Goal: Task Accomplishment & Management: Manage account settings

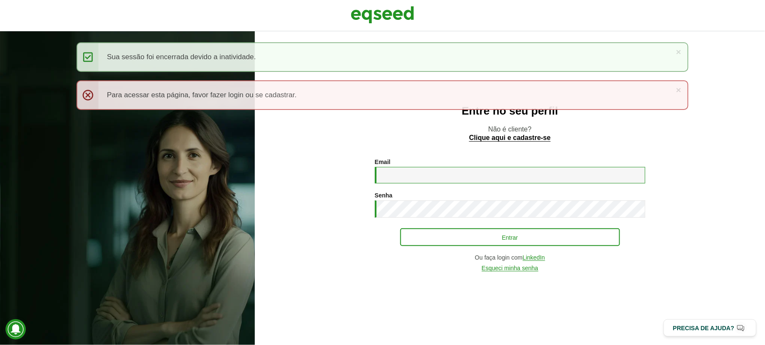
type input "**********"
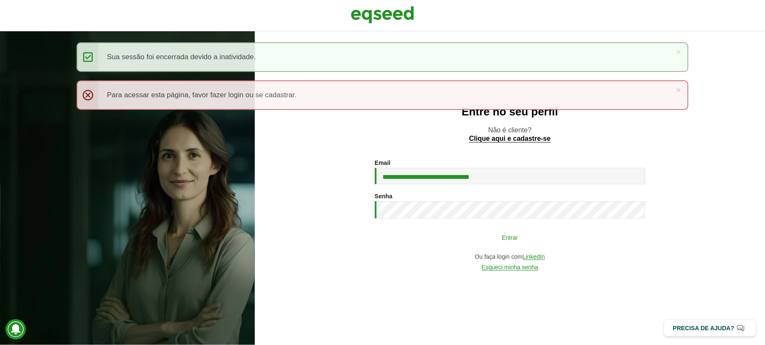
click at [506, 244] on button "Entrar" at bounding box center [510, 237] width 220 height 16
